Goal: Task Accomplishment & Management: Complete application form

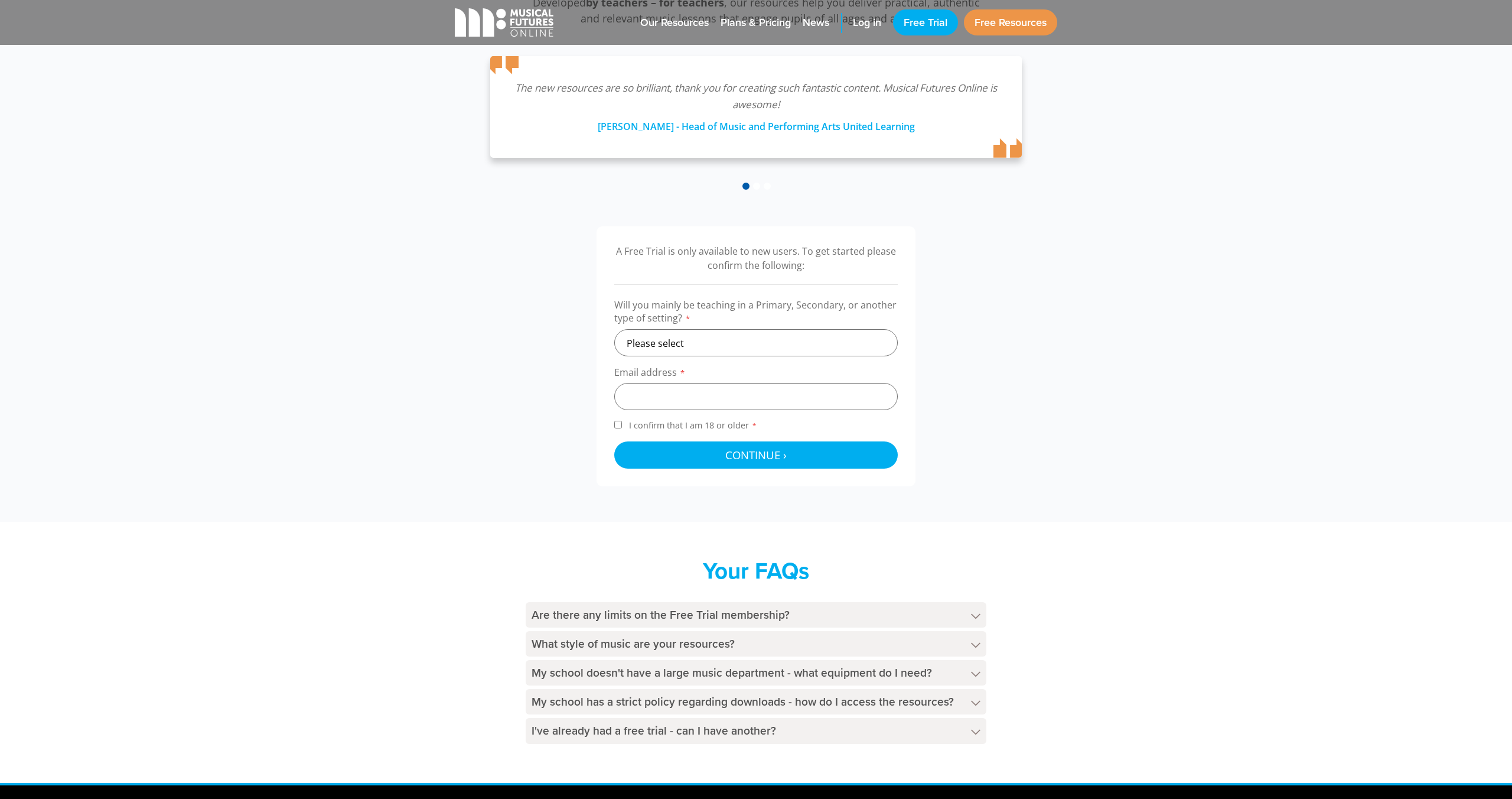
scroll to position [201, 0]
click at [707, 340] on select "Please select Primary Secondary Other" at bounding box center [755, 343] width 283 height 27
select select "primary"
click at [713, 402] on input "email" at bounding box center [755, 397] width 283 height 27
type input "[EMAIL_ADDRESS][DOMAIN_NAME]"
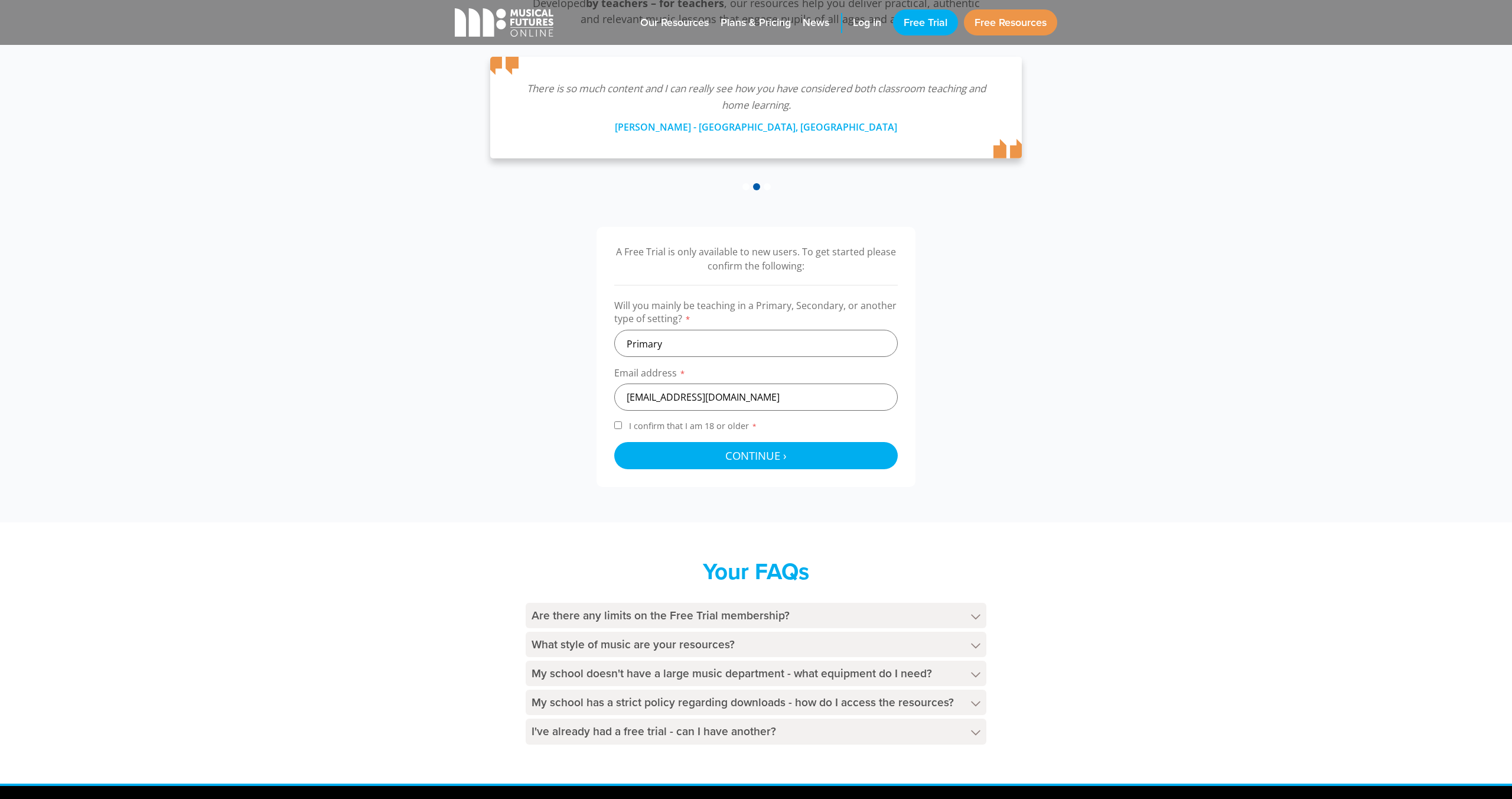
click at [618, 426] on input "I confirm that I am 18 or older *" at bounding box center [618, 425] width 8 height 8
checkbox input "true"
click at [733, 464] on button "Continue › Checking your details..." at bounding box center [755, 455] width 283 height 27
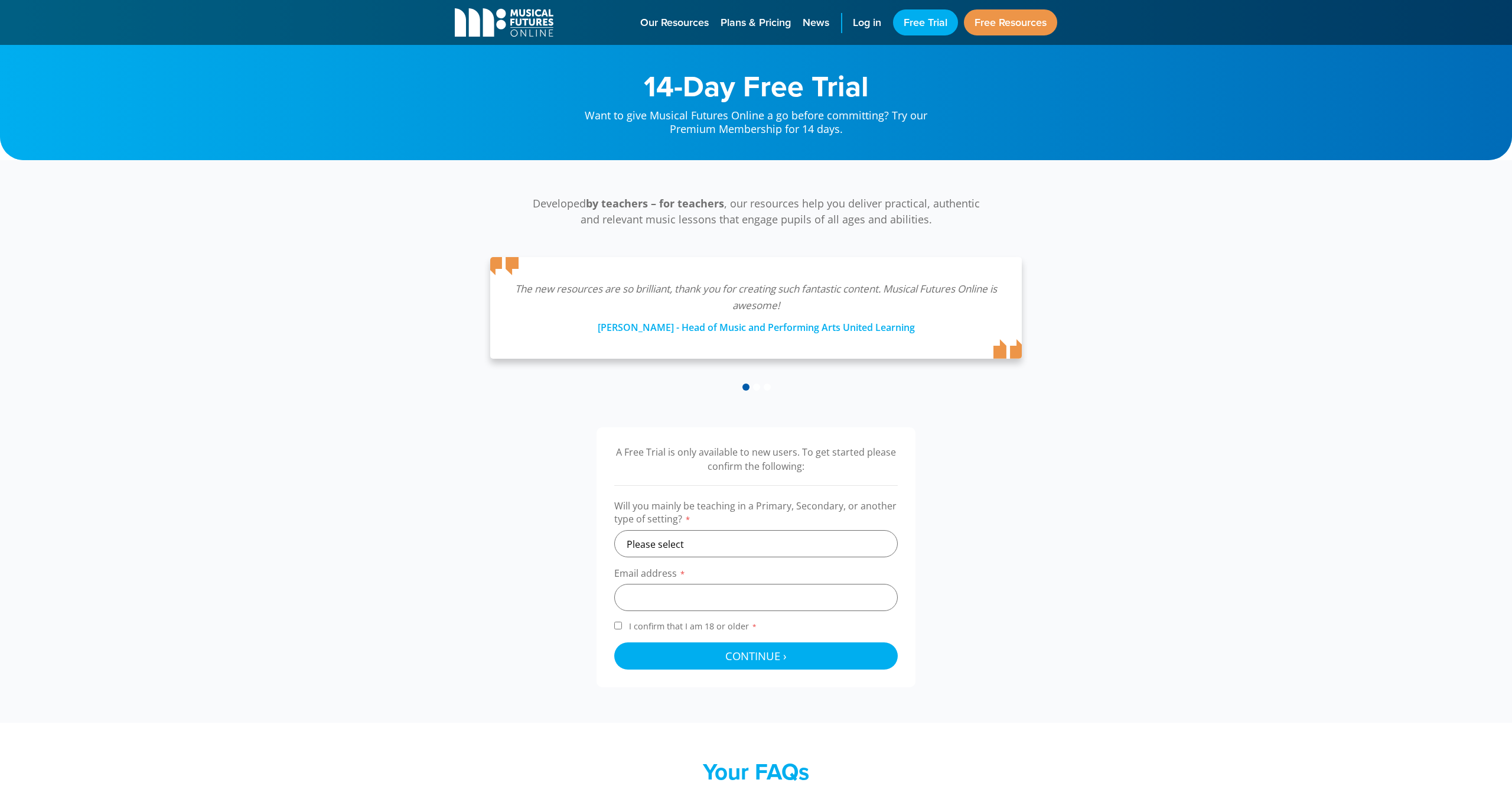
scroll to position [353, 0]
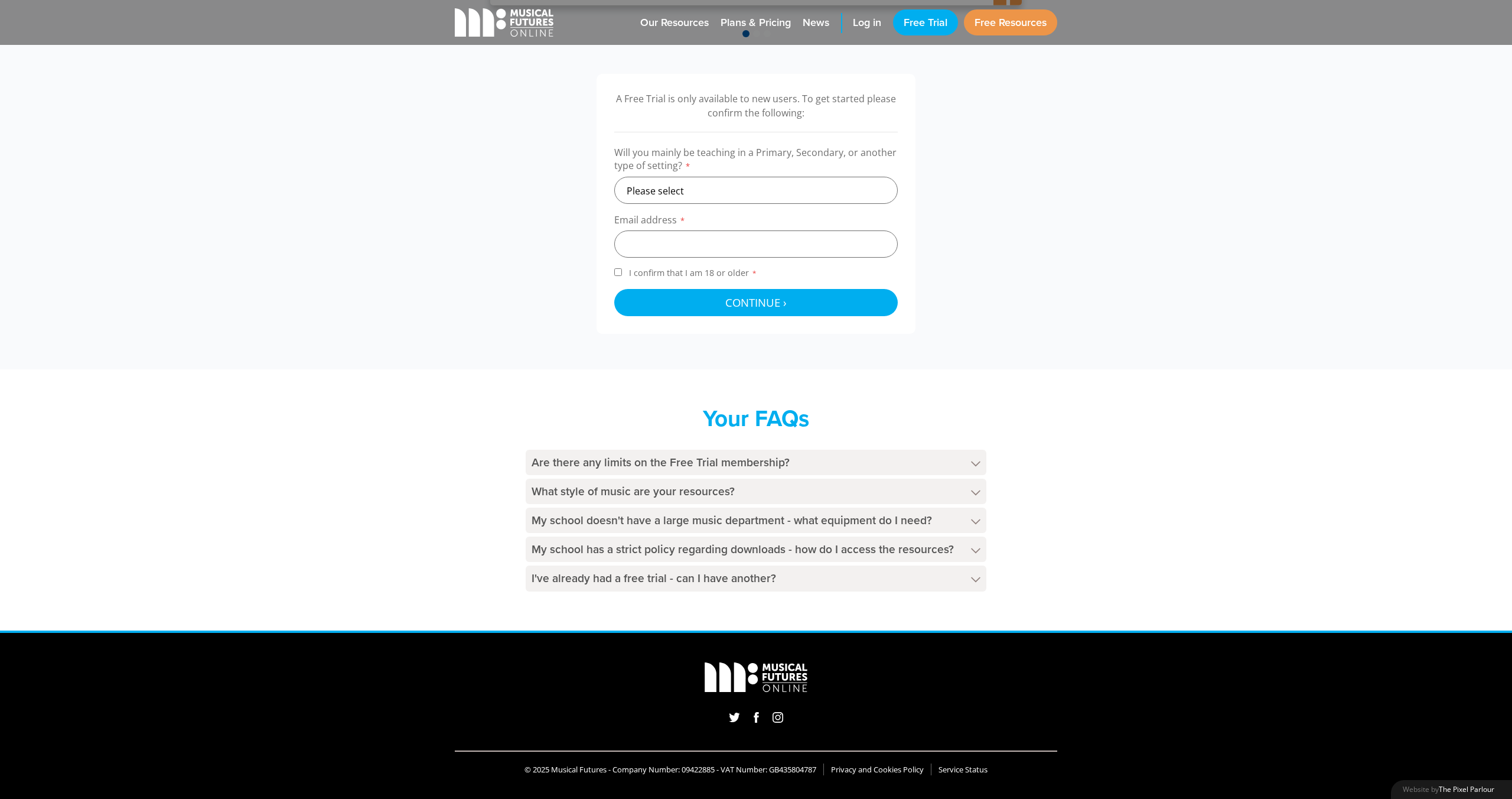
click at [767, 170] on label "Will you mainly be teaching in a Primary, Secondary, or another type of setting…" at bounding box center [755, 161] width 283 height 31
click at [765, 181] on select "Please select Primary Secondary Other" at bounding box center [755, 190] width 283 height 27
click at [756, 199] on select "Please select Primary Secondary Other" at bounding box center [755, 190] width 283 height 27
select select "primary"
click at [759, 244] on input "email" at bounding box center [755, 243] width 283 height 27
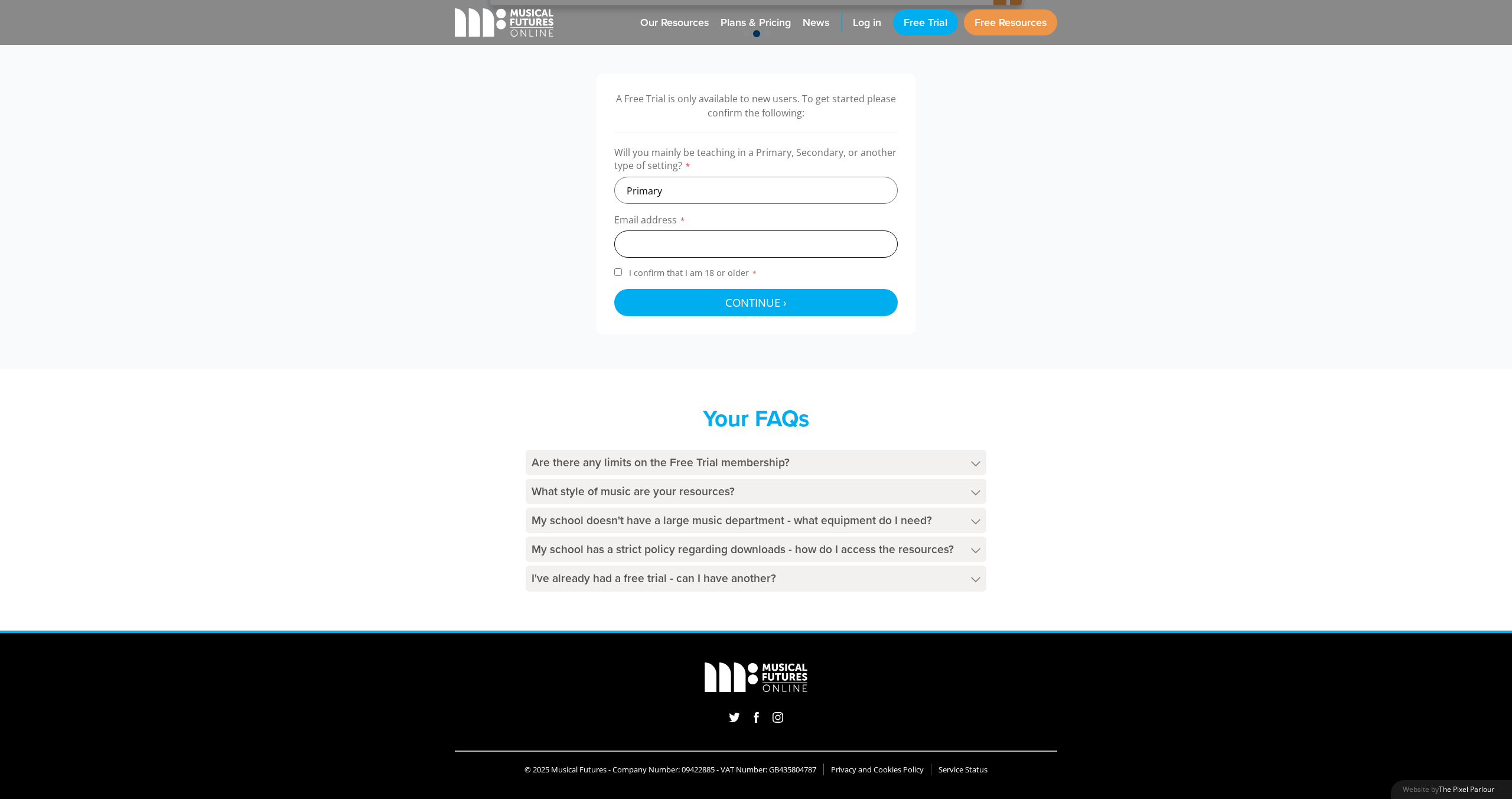
type input "[EMAIL_ADDRESS][DOMAIN_NAME]"
click at [767, 304] on span "Continue ›" at bounding box center [756, 302] width 62 height 15
click at [617, 271] on input "I confirm that I am 18 or older *" at bounding box center [618, 272] width 8 height 8
checkbox input "true"
click at [734, 312] on button "Continue › Checking your details..." at bounding box center [755, 302] width 283 height 27
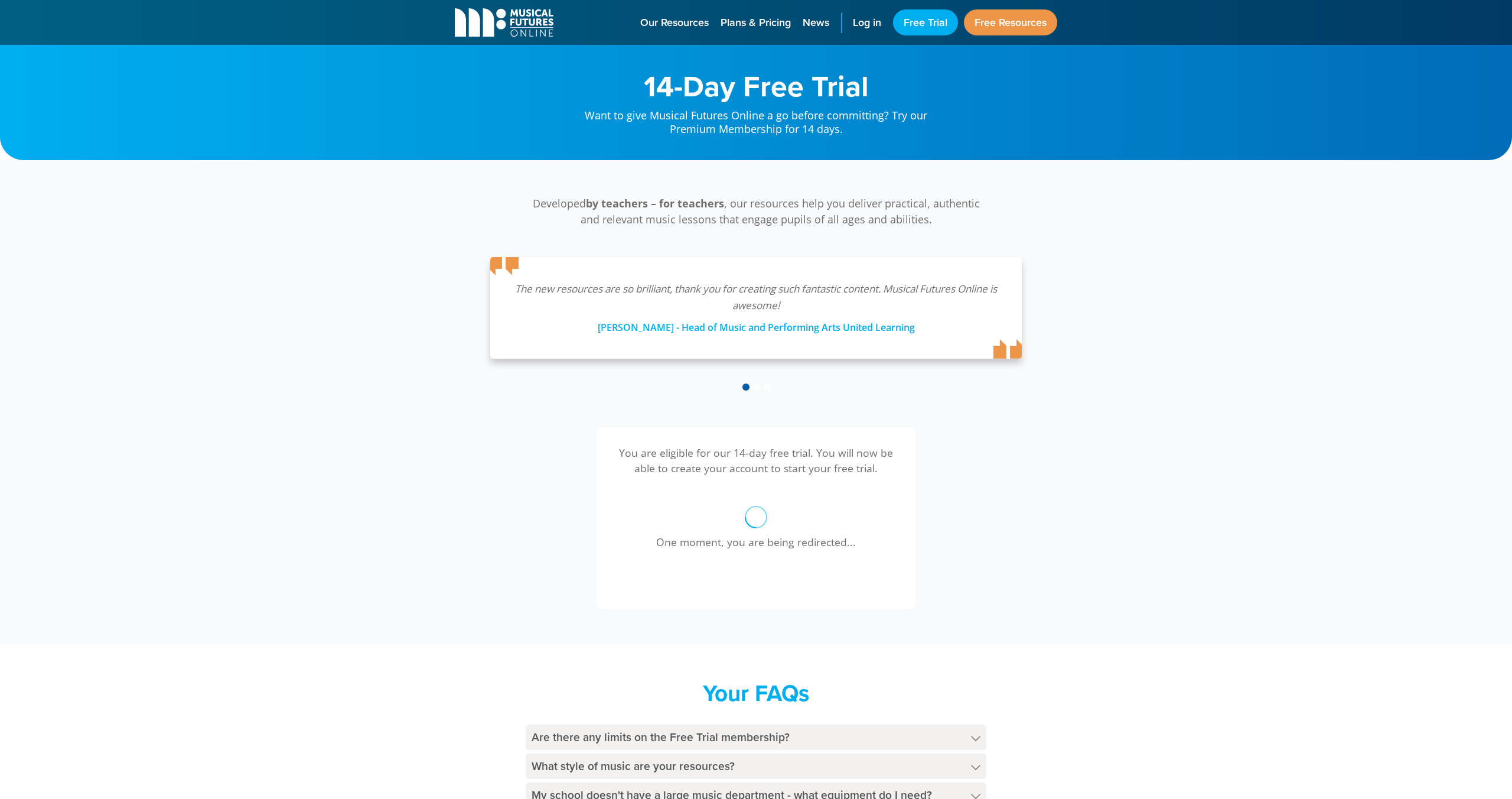
scroll to position [274, 0]
